Goal: Task Accomplishment & Management: Manage account settings

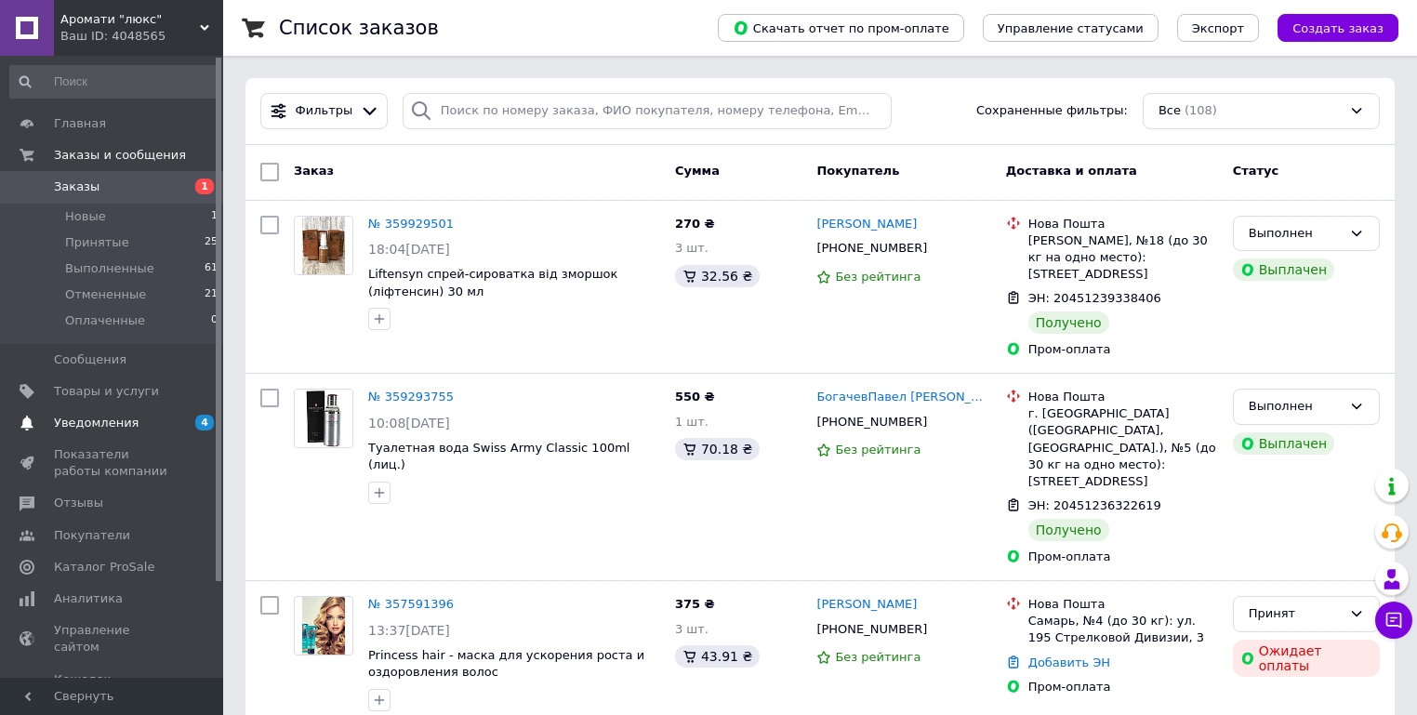
click at [94, 421] on span "Уведомления" at bounding box center [96, 423] width 85 height 17
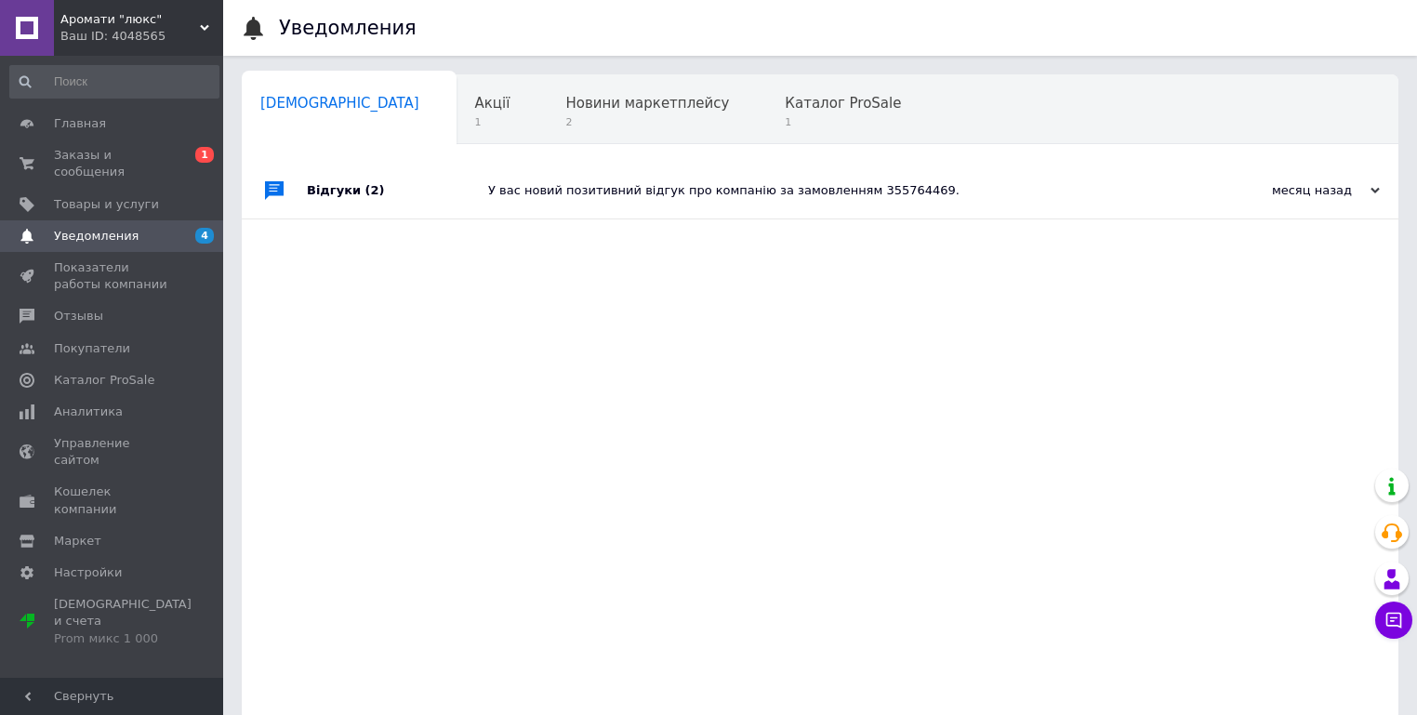
click at [587, 189] on div "У вас новий позитивний відгук про компанію за замовленням 355764469." at bounding box center [841, 190] width 706 height 17
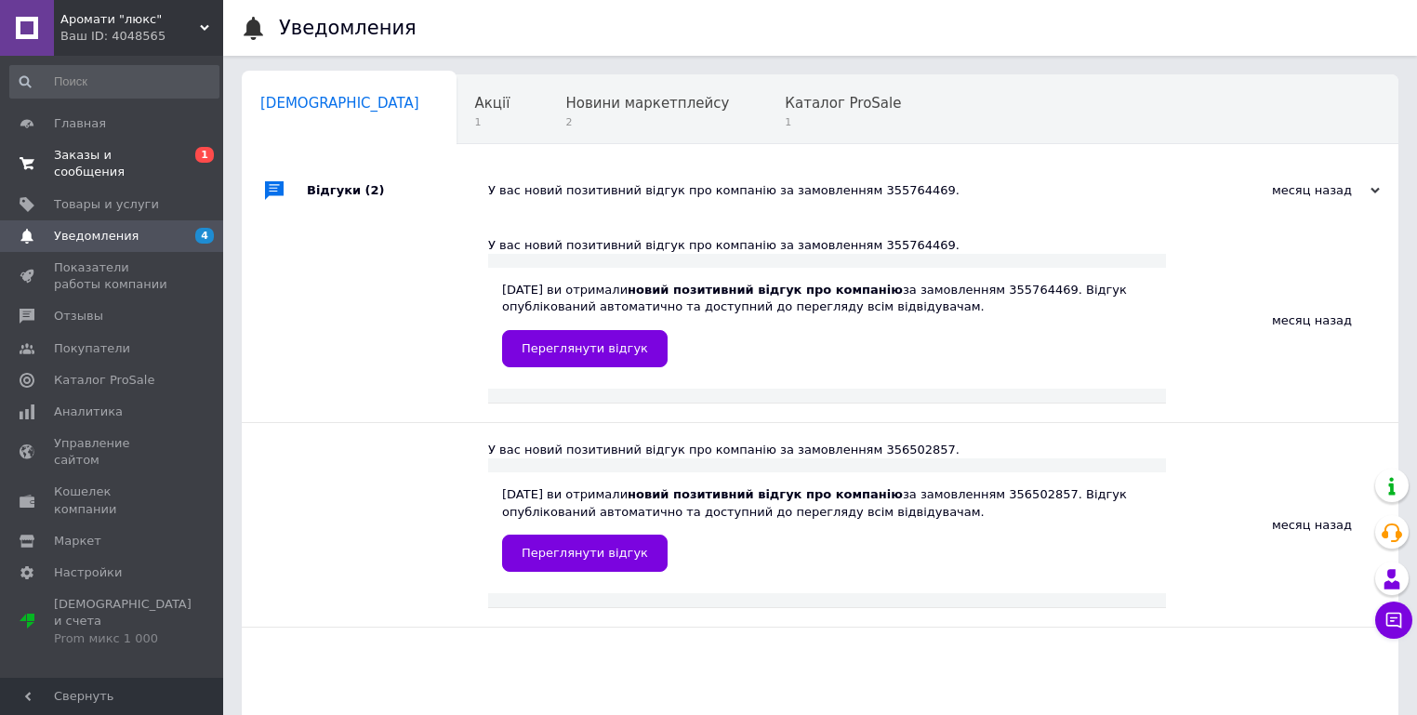
click at [140, 155] on span "Заказы и сообщения" at bounding box center [113, 163] width 118 height 33
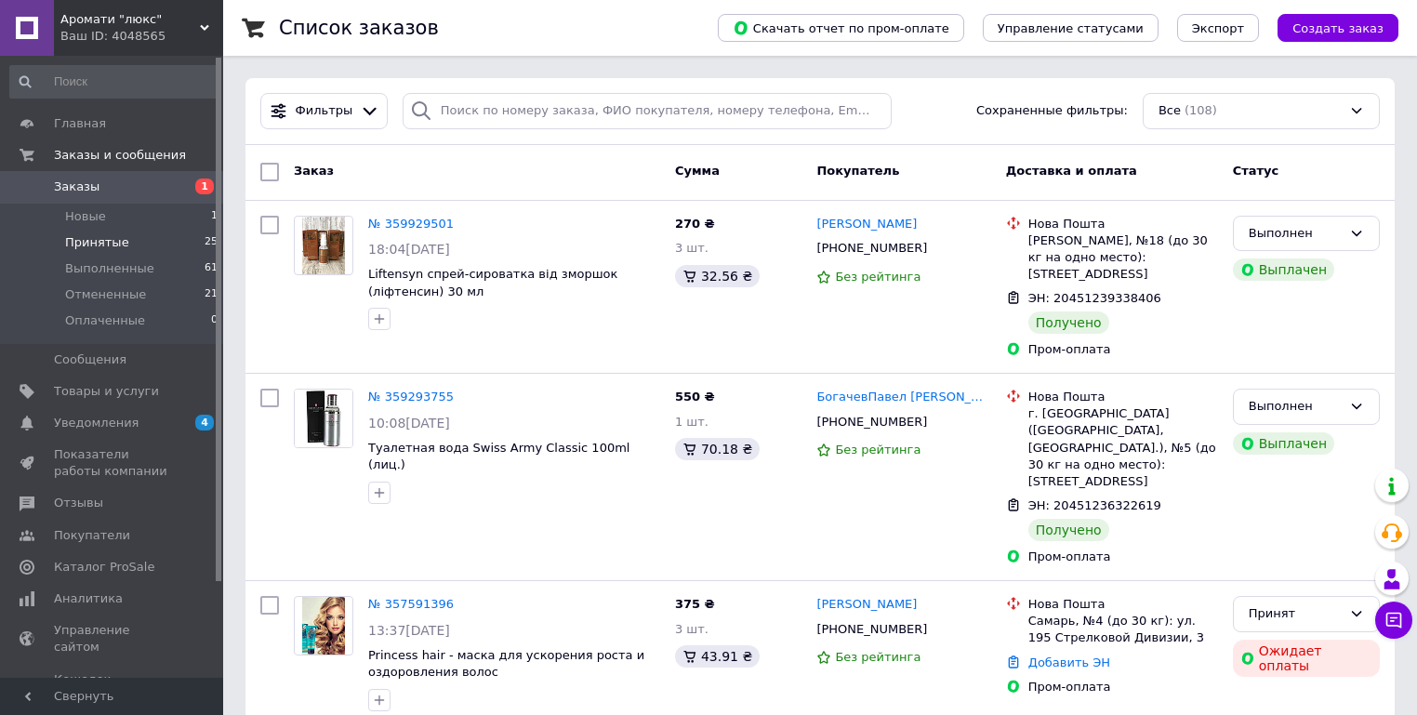
click at [95, 245] on span "Принятые" at bounding box center [97, 242] width 64 height 17
